Goal: Navigation & Orientation: Find specific page/section

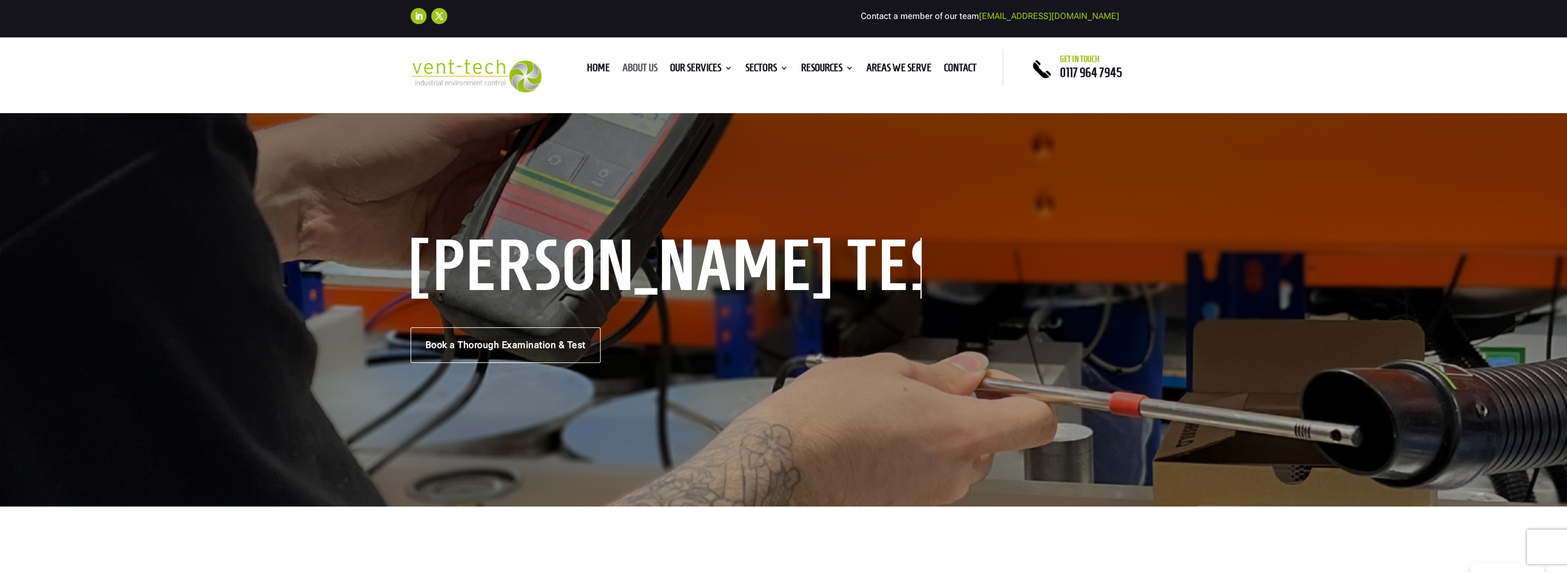
click at [647, 72] on link "About us" at bounding box center [639, 70] width 35 height 13
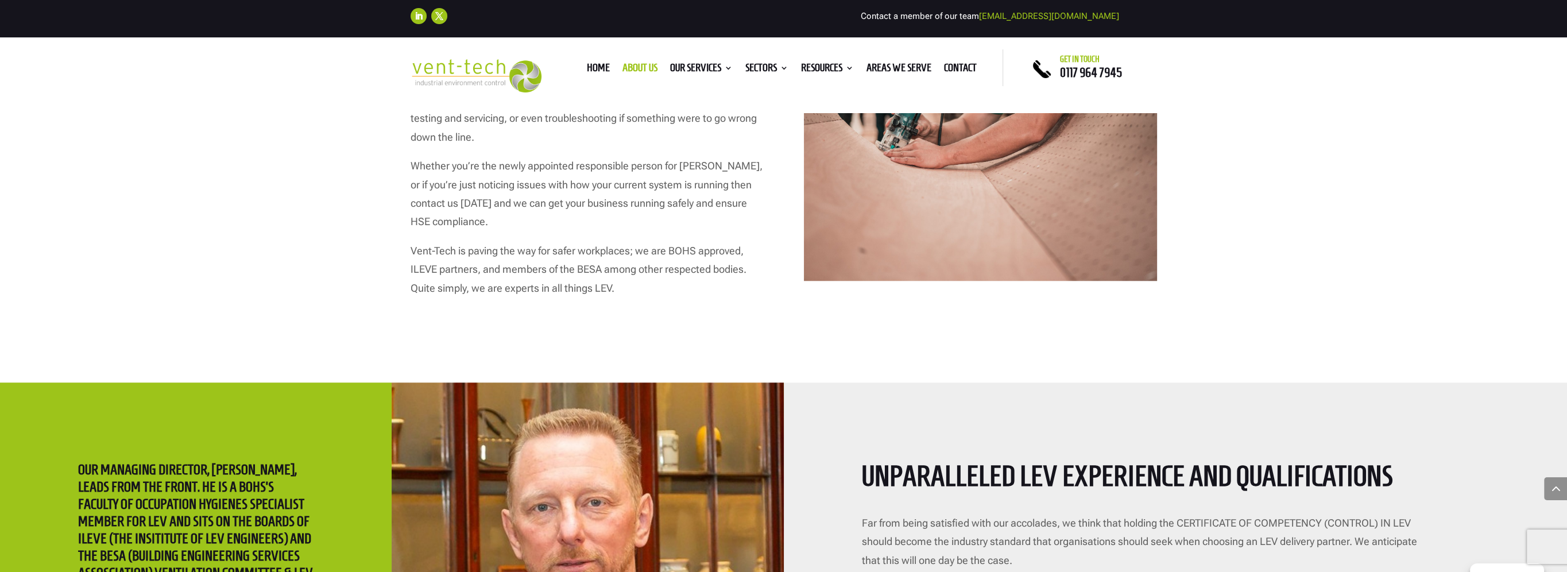
scroll to position [1779, 0]
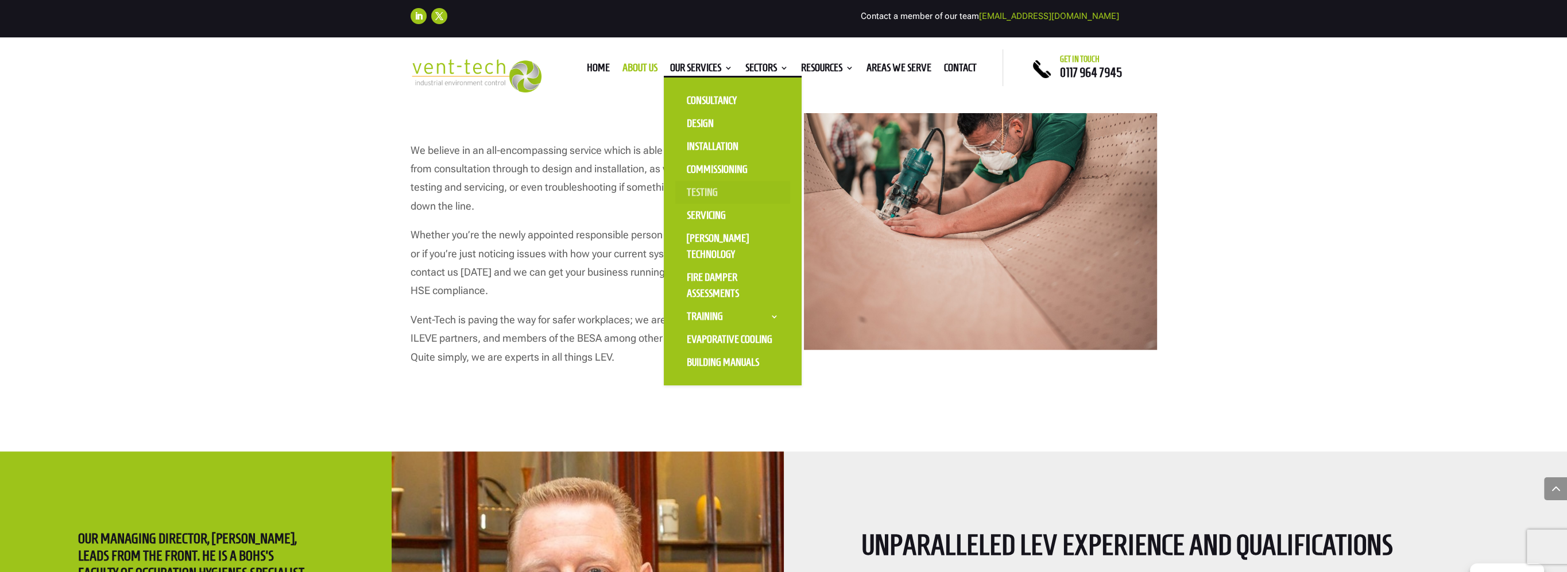
click at [697, 191] on link "Testing" at bounding box center [732, 192] width 115 height 23
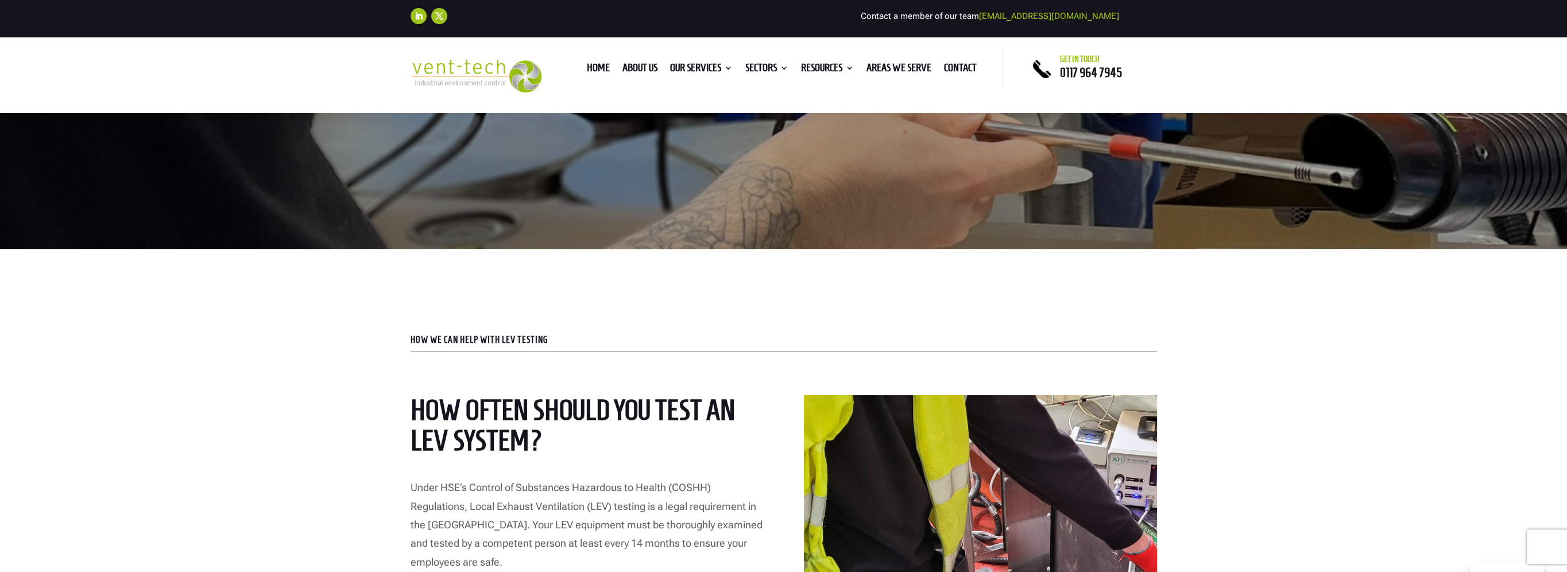
scroll to position [115, 0]
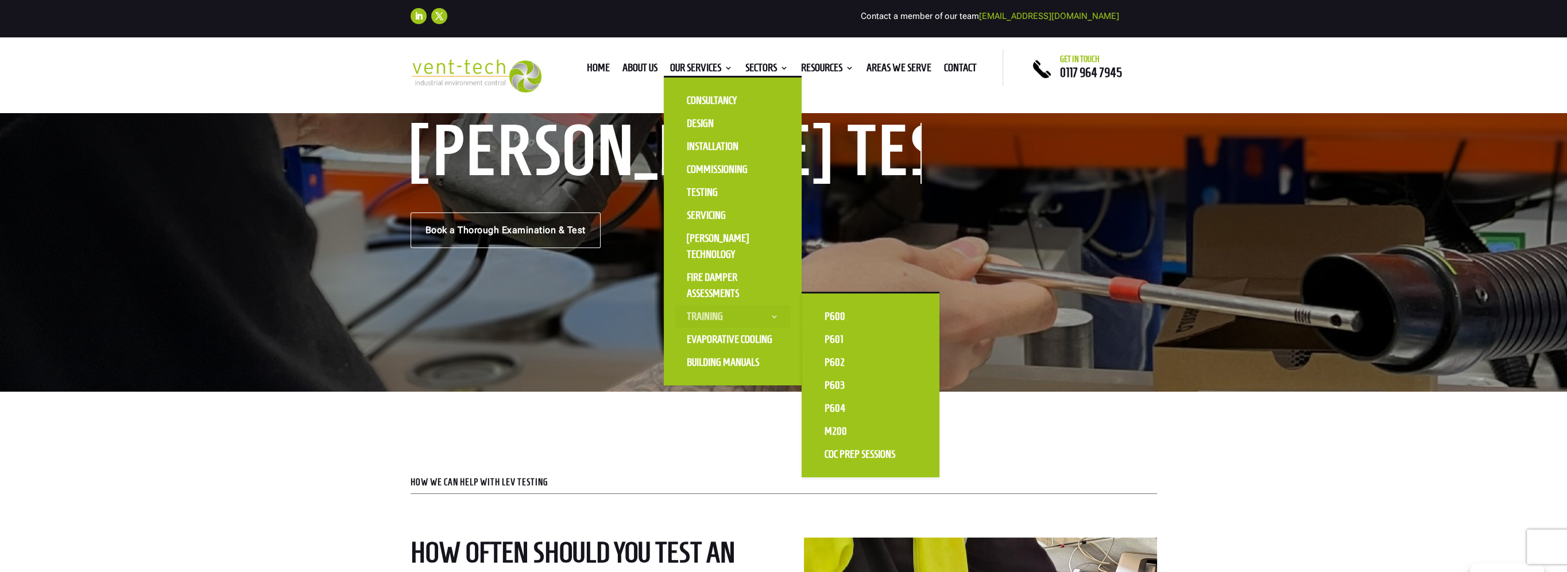
click at [709, 316] on link "Training" at bounding box center [732, 316] width 115 height 23
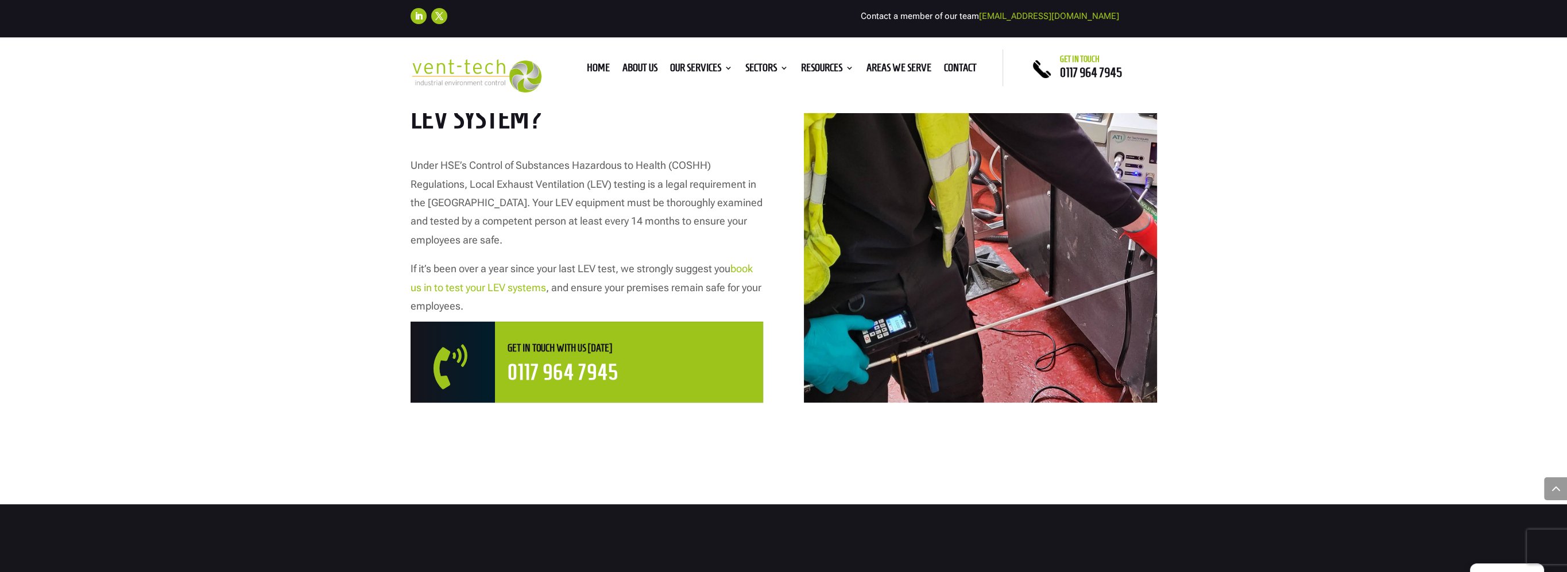
scroll to position [574, 0]
